Goal: Use online tool/utility: Utilize a website feature to perform a specific function

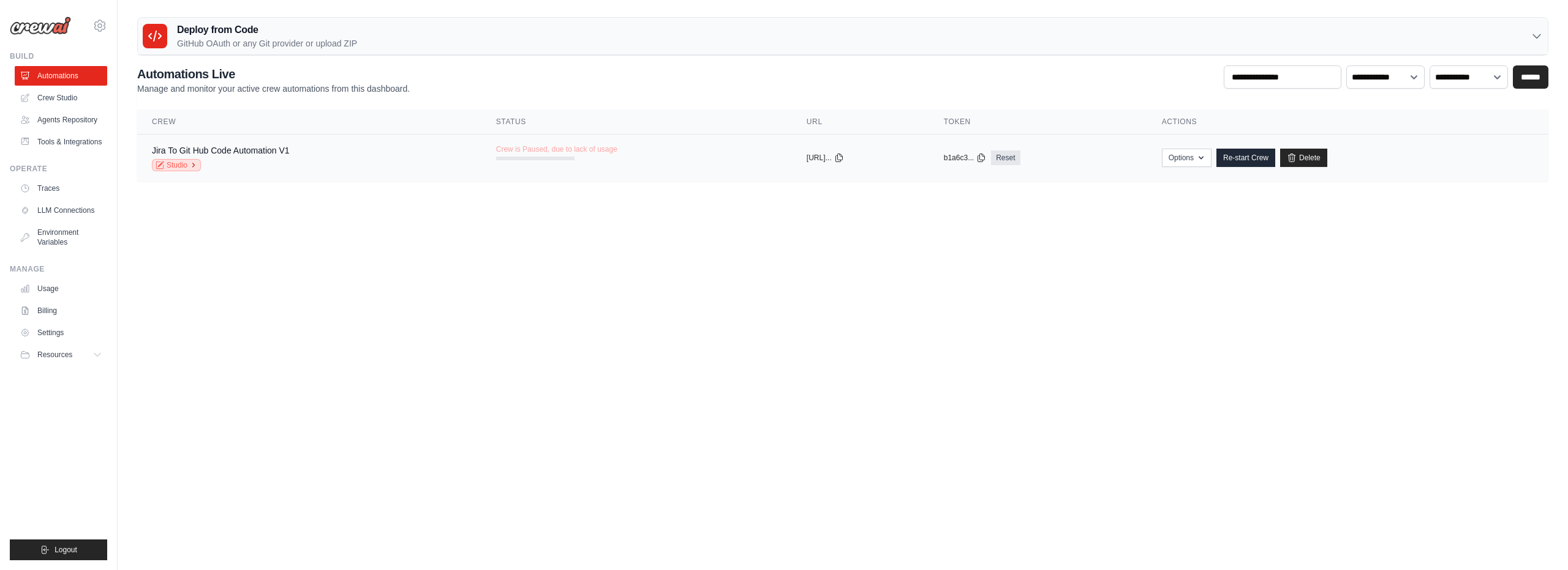
click at [173, 162] on link "Studio" at bounding box center [177, 165] width 49 height 12
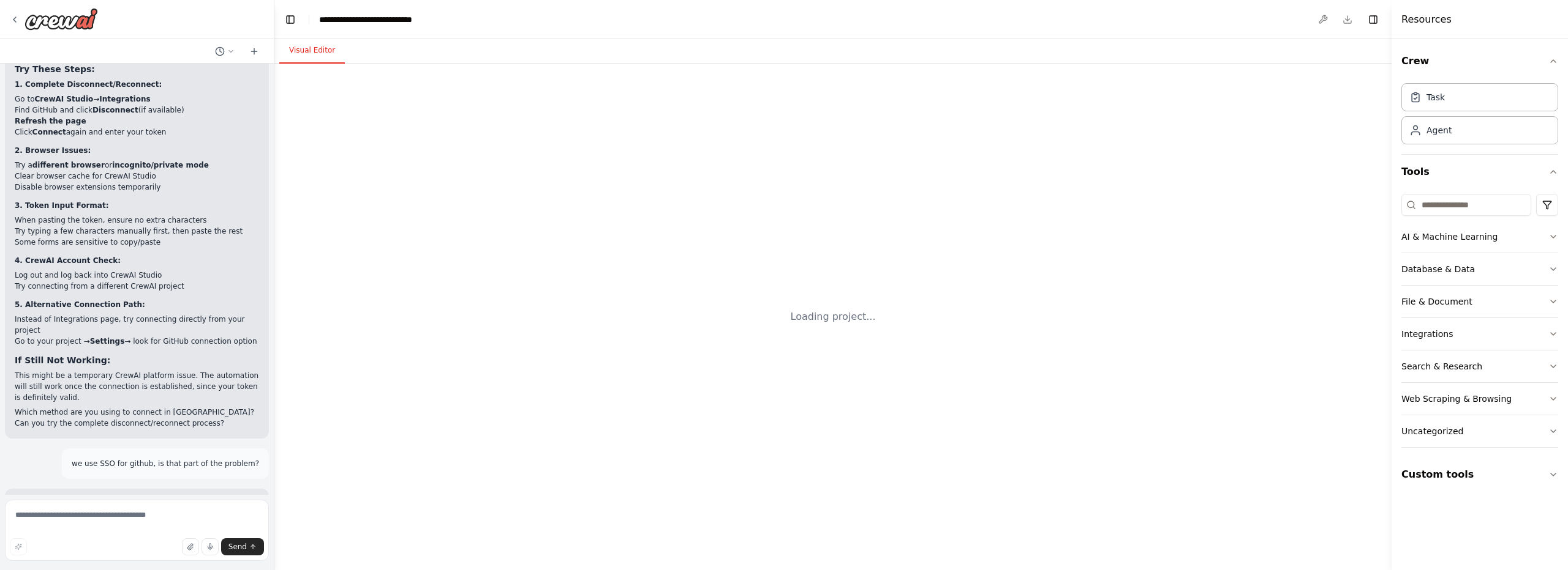
scroll to position [14094, 0]
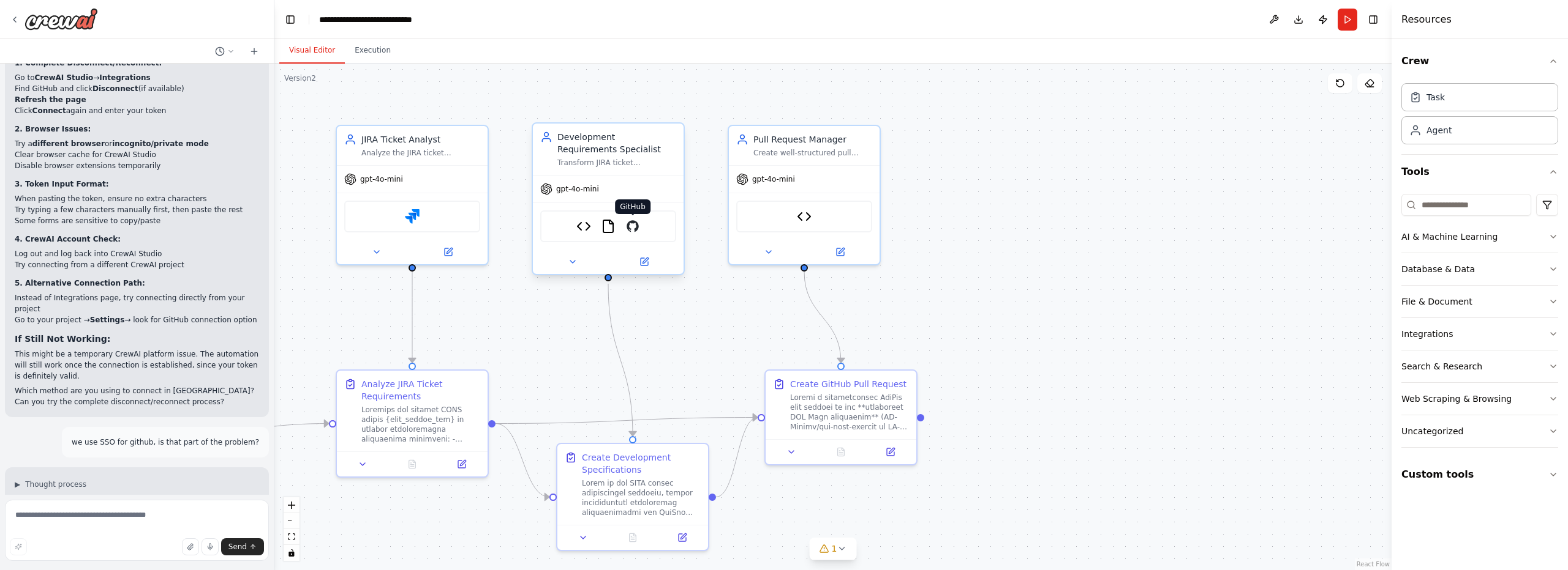
click at [632, 229] on img at bounding box center [633, 227] width 15 height 15
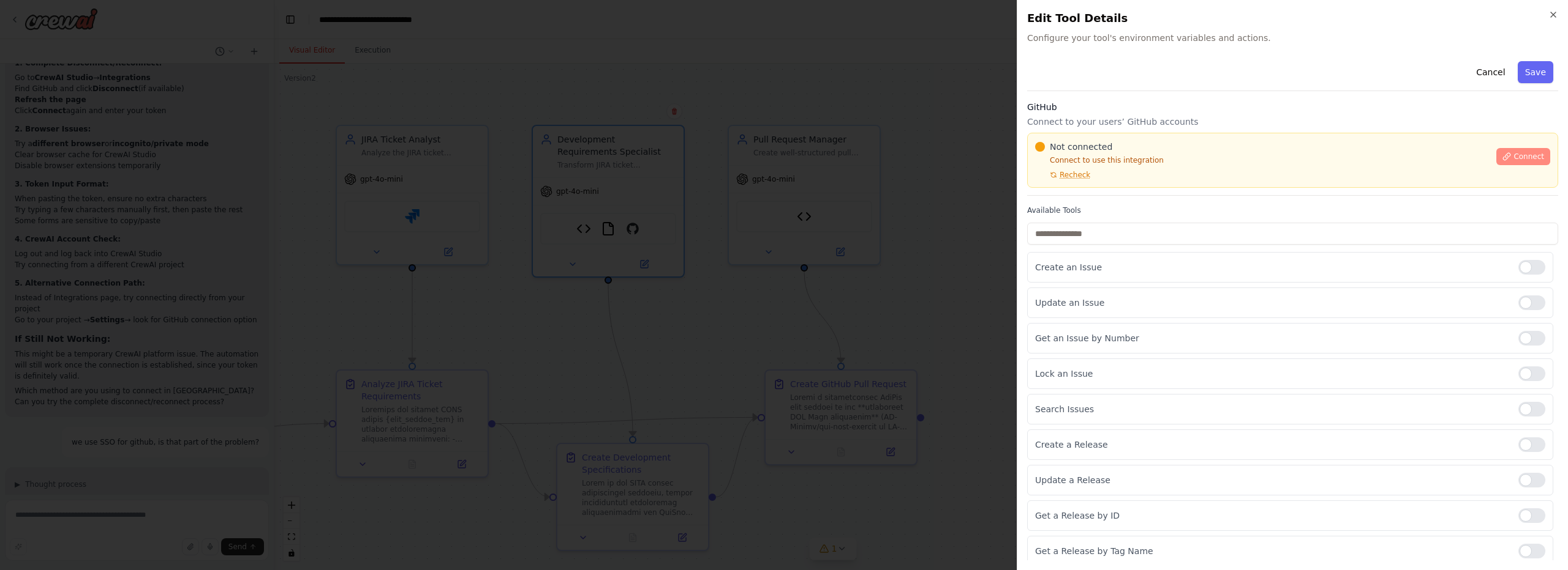
click at [1522, 154] on span "Connect" at bounding box center [1528, 156] width 31 height 10
